Goal: Entertainment & Leisure: Consume media (video, audio)

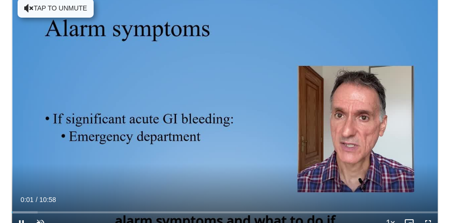
scroll to position [35, 0]
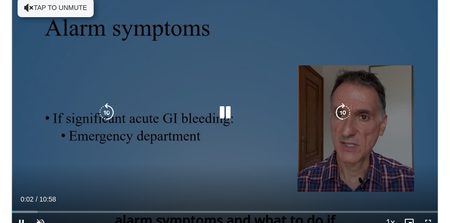
click at [80, 11] on button "Tap to unmute" at bounding box center [56, 7] width 76 height 19
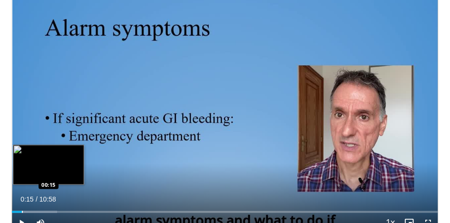
drag, startPoint x: 13, startPoint y: 212, endPoint x: 21, endPoint y: 213, distance: 8.6
click at [21, 213] on div "Loaded : 10.60% 00:15 00:15" at bounding box center [225, 212] width 426 height 2
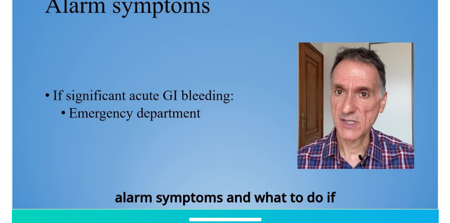
scroll to position [57, 0]
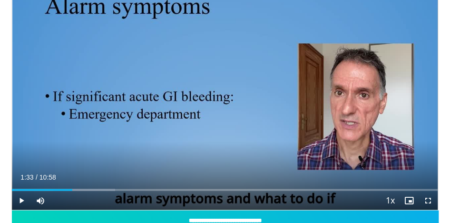
drag, startPoint x: 62, startPoint y: 190, endPoint x: 72, endPoint y: 190, distance: 9.5
click at [72, 190] on div "Loaded : 24.24% 01:33 01:33" at bounding box center [225, 190] width 426 height 2
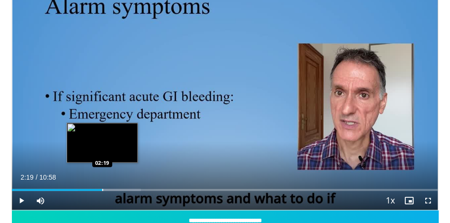
drag, startPoint x: 91, startPoint y: 190, endPoint x: 102, endPoint y: 188, distance: 11.0
click at [102, 189] on div "Progress Bar" at bounding box center [102, 190] width 1 height 2
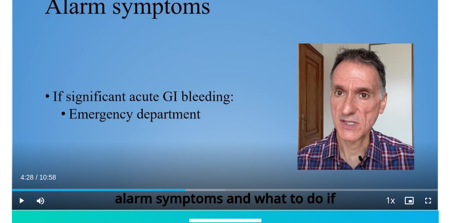
drag, startPoint x: 181, startPoint y: 190, endPoint x: 185, endPoint y: 193, distance: 4.9
click at [185, 191] on div "Current Time 4:28 / Duration 10:58 Play Skip Backward Skip Forward Mute Loaded …" at bounding box center [225, 200] width 426 height 19
drag, startPoint x: 188, startPoint y: 190, endPoint x: 193, endPoint y: 191, distance: 4.8
click at [0, 0] on div "Progress Bar" at bounding box center [0, 0] width 0 height 0
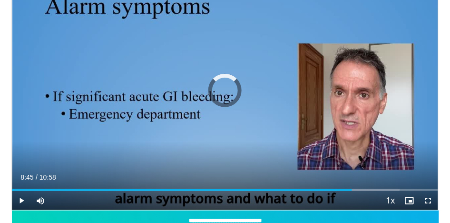
click at [352, 191] on div "Current Time 8:45 / Duration 10:58 Play Skip Backward Skip Forward Mute Loaded …" at bounding box center [225, 200] width 426 height 19
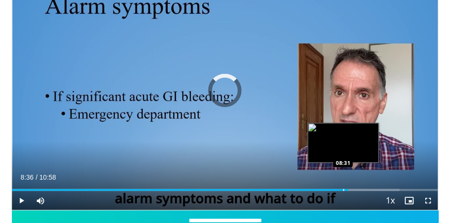
drag, startPoint x: 353, startPoint y: 190, endPoint x: 340, endPoint y: 190, distance: 13.3
click at [343, 190] on div "Progress Bar" at bounding box center [343, 190] width 1 height 2
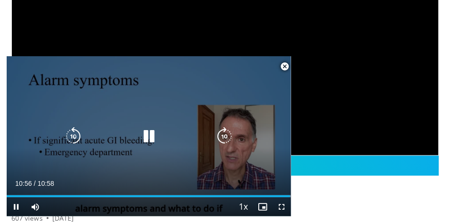
scroll to position [112, 0]
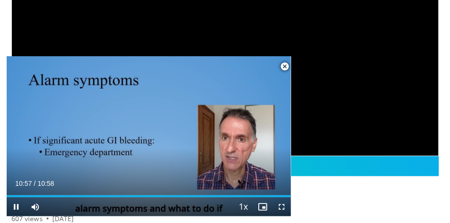
click at [284, 66] on span "Video Player" at bounding box center [284, 66] width 19 height 19
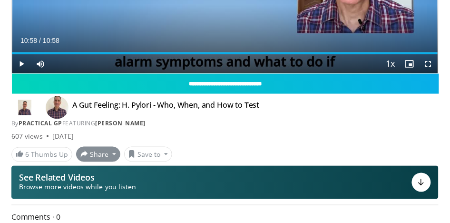
scroll to position [196, 0]
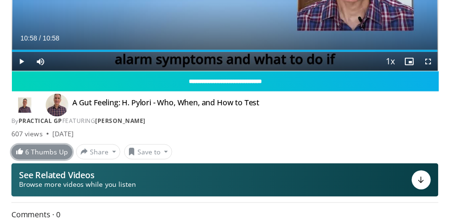
click at [46, 154] on link "6 Thumbs Up" at bounding box center [41, 152] width 61 height 15
click at [21, 151] on span at bounding box center [20, 151] width 8 height 8
